Goal: Obtain resource: Download file/media

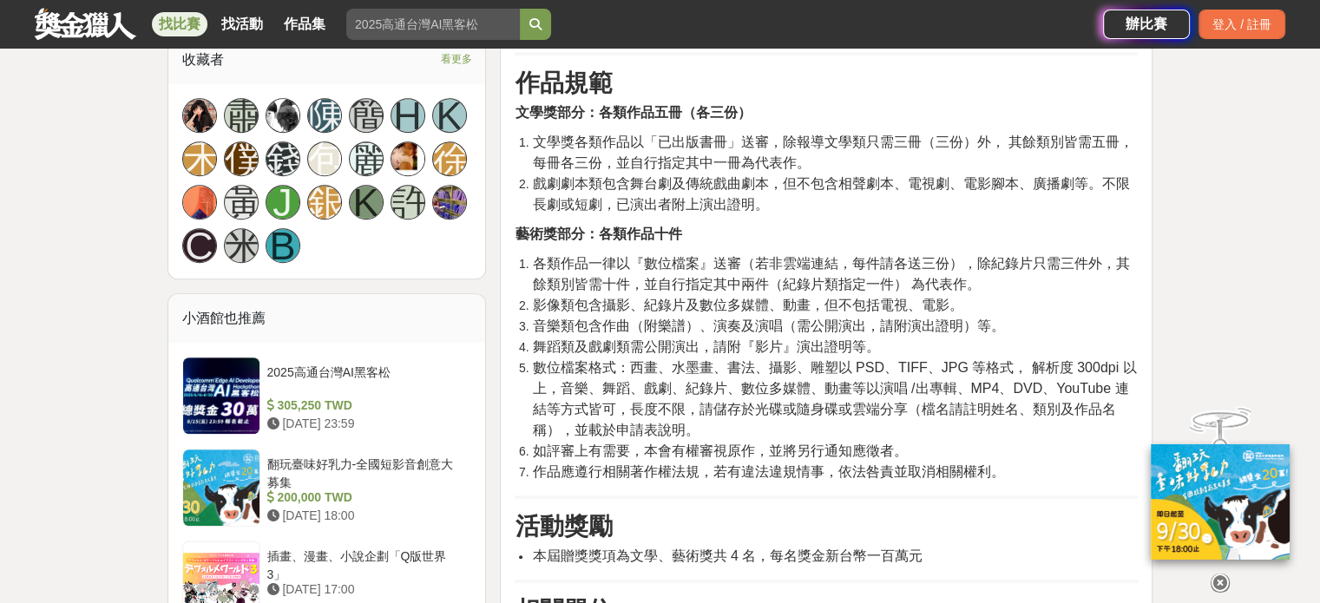
scroll to position [1139, 0]
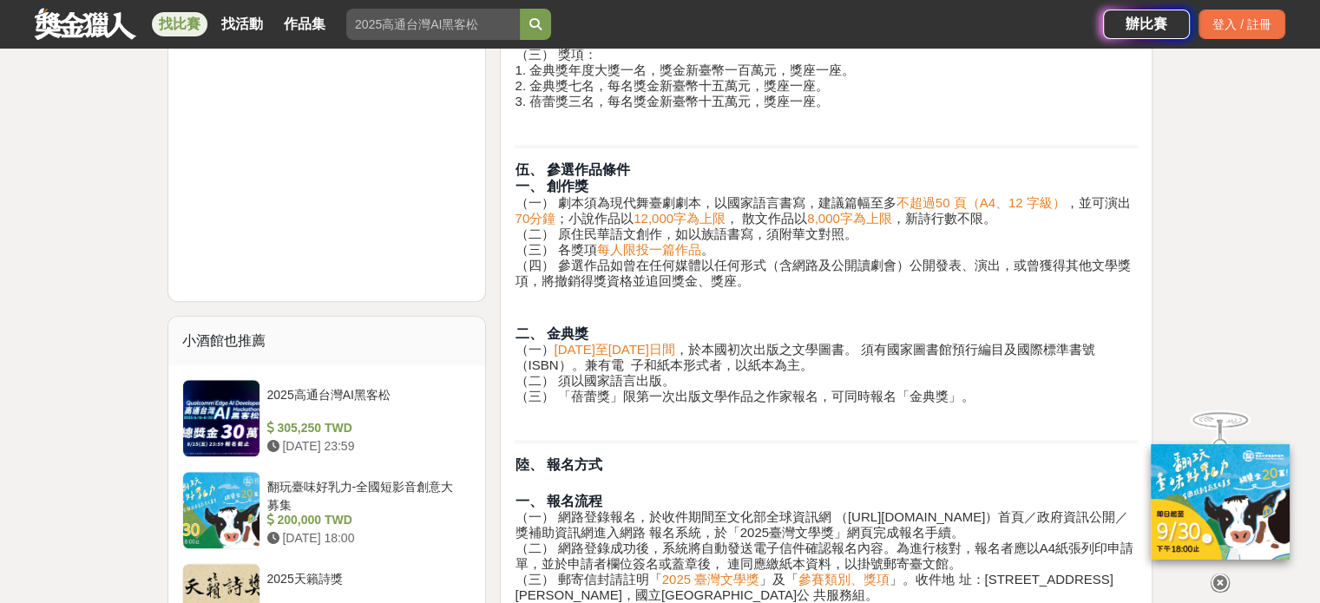
scroll to position [1899, 0]
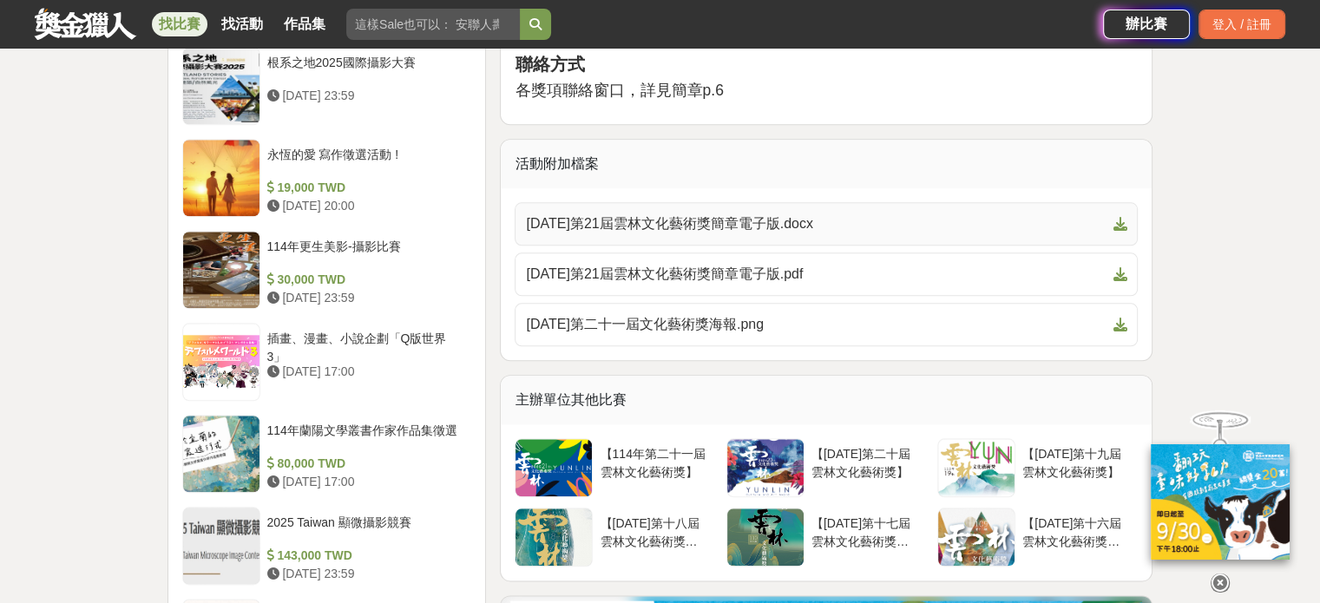
scroll to position [1902, 0]
click at [1004, 284] on span "[DATE]第21屆雲林文化藝術獎簡章電子版.pdf" at bounding box center [816, 275] width 580 height 21
